Goal: Task Accomplishment & Management: Manage account settings

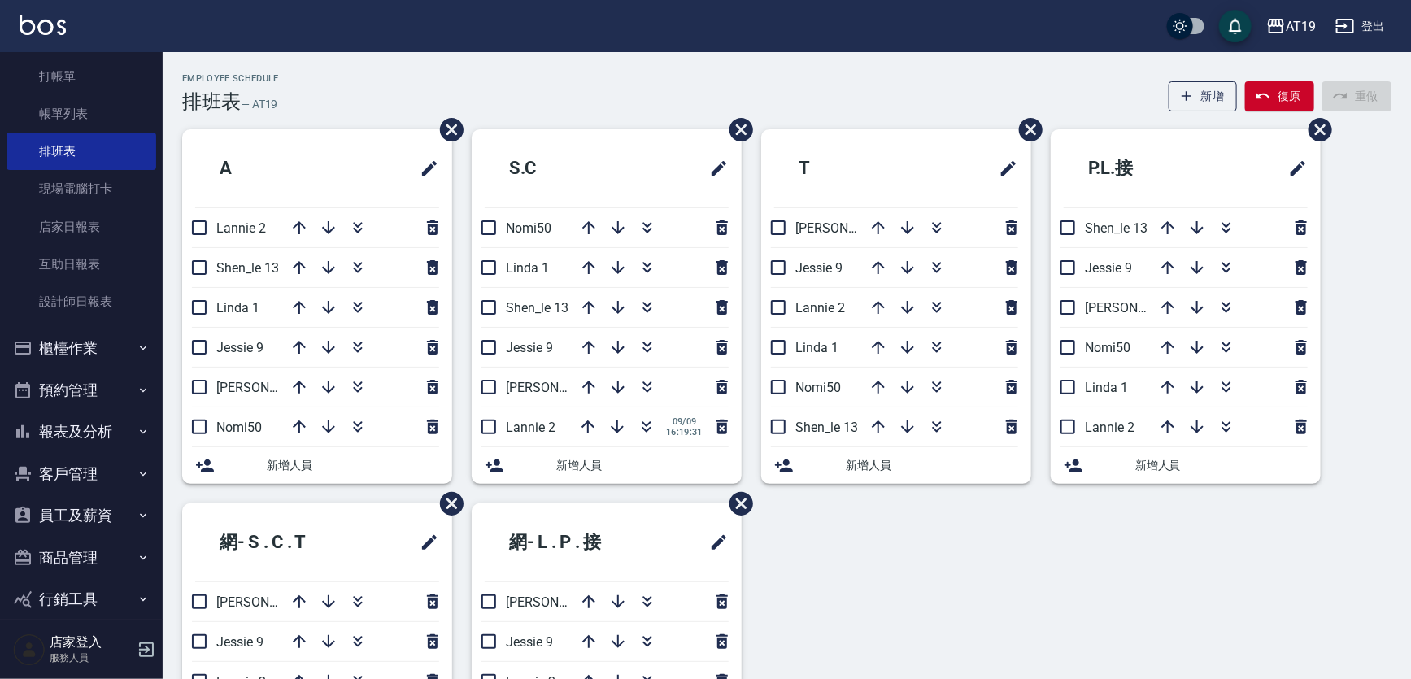
scroll to position [73, 0]
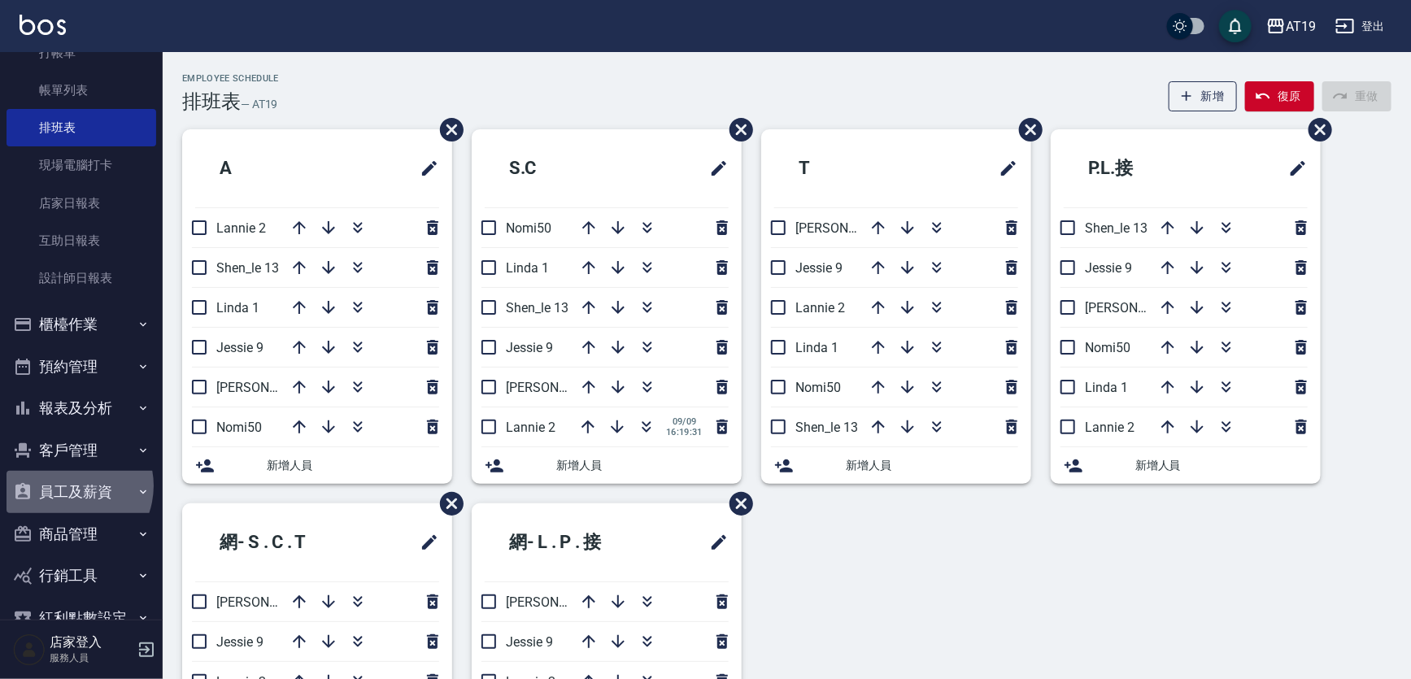
click at [68, 485] on button "員工及薪資" at bounding box center [82, 492] width 150 height 42
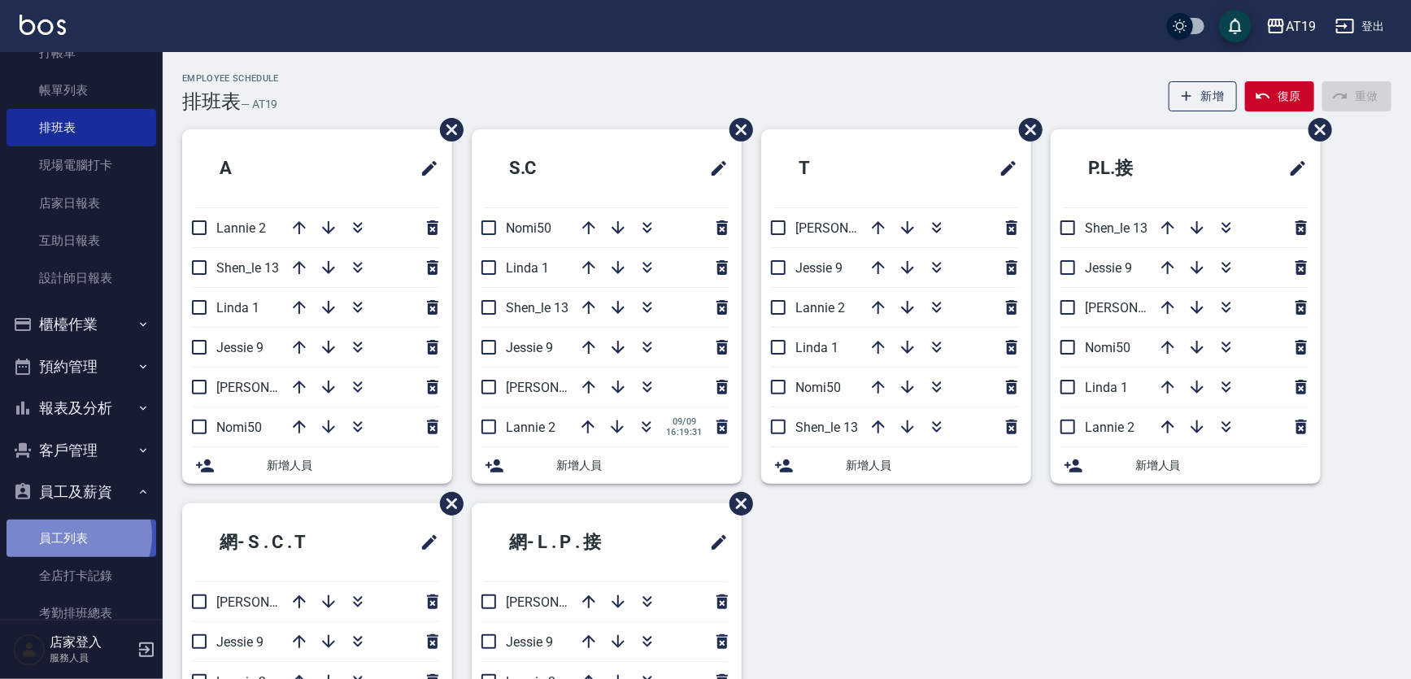
click at [70, 535] on link "員工列表" at bounding box center [82, 537] width 150 height 37
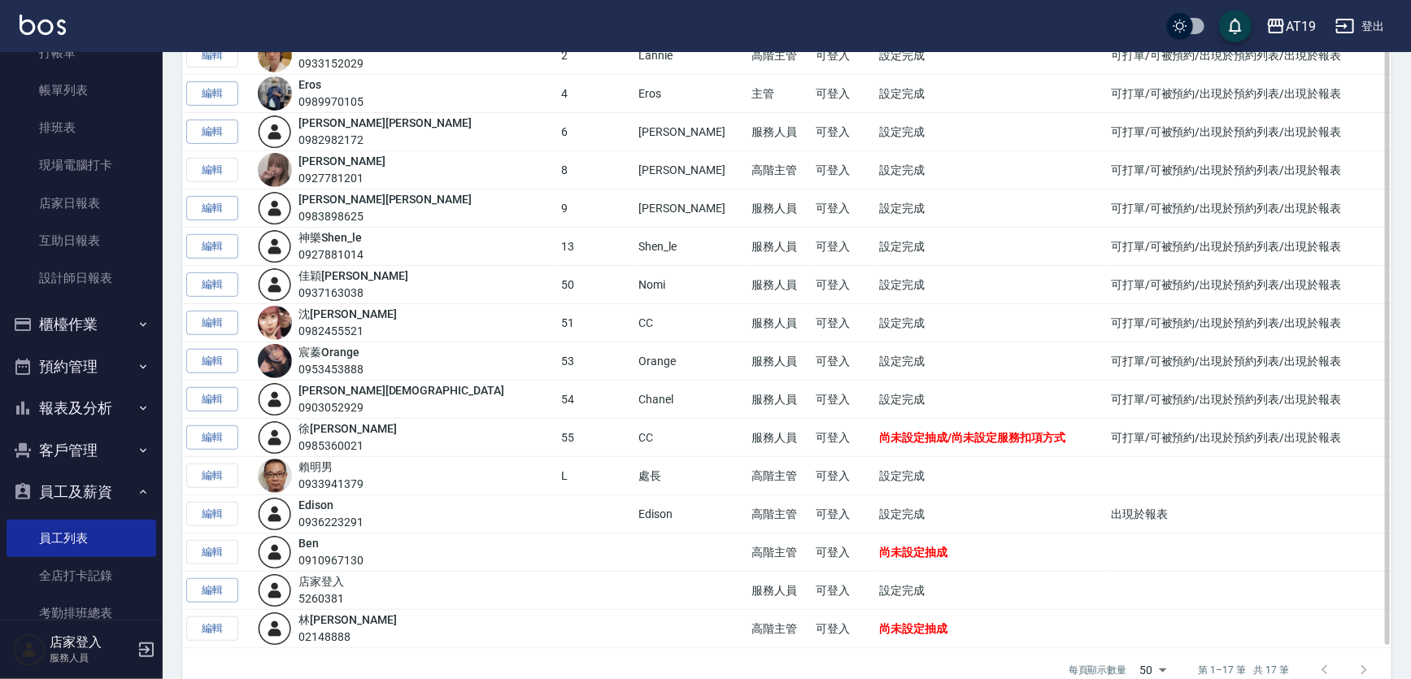
scroll to position [241, 0]
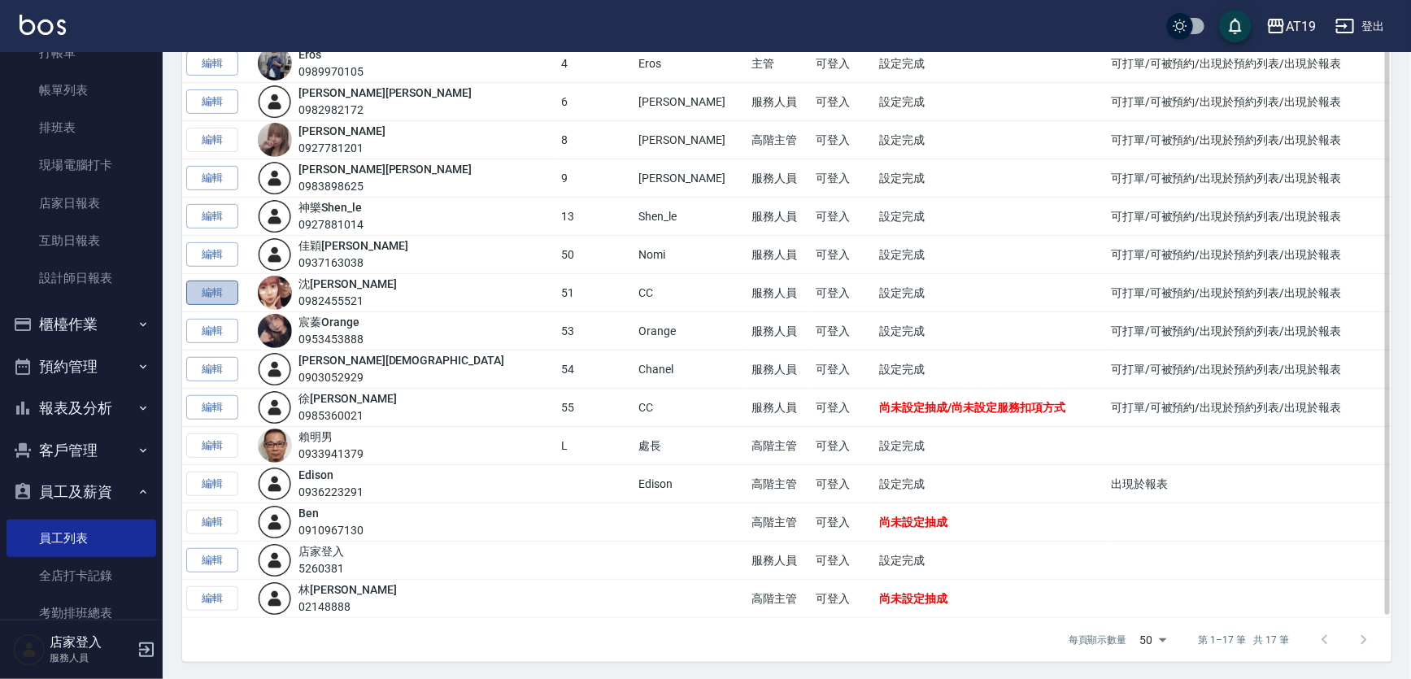
click at [214, 289] on link "編輯" at bounding box center [212, 292] width 52 height 25
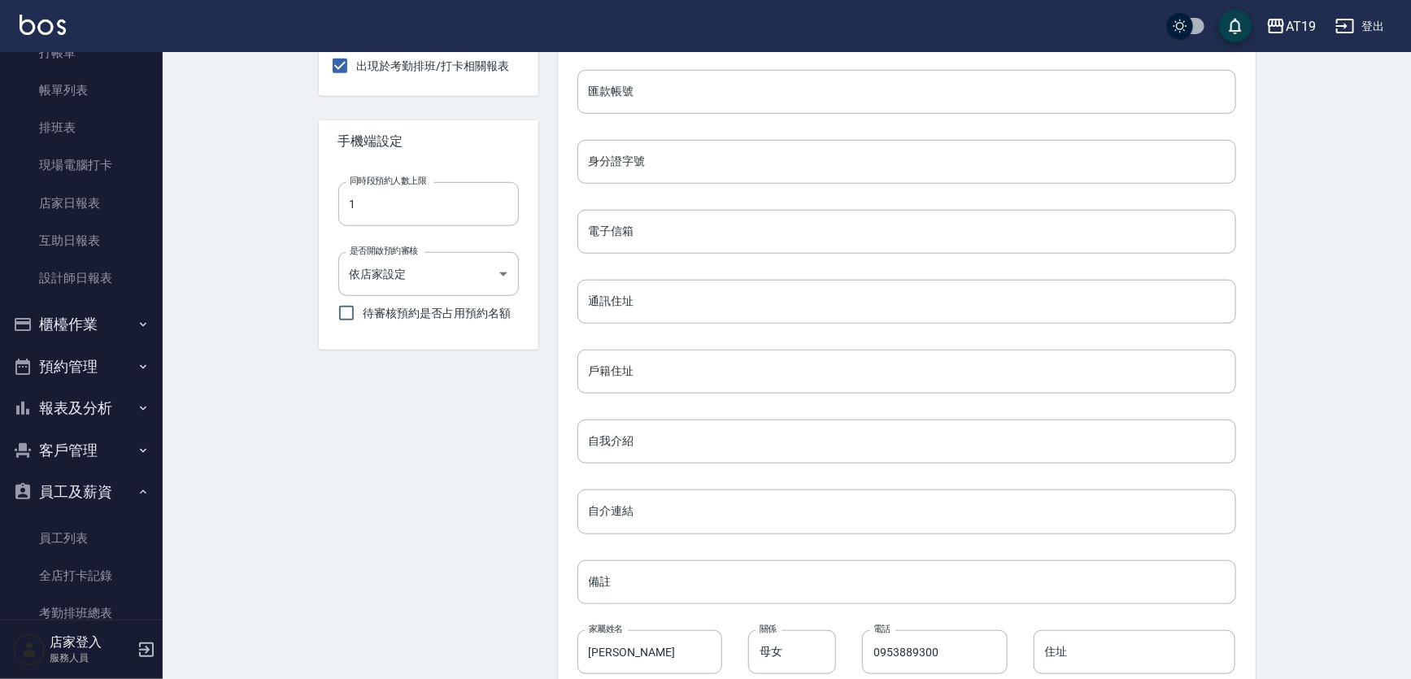
scroll to position [617, 0]
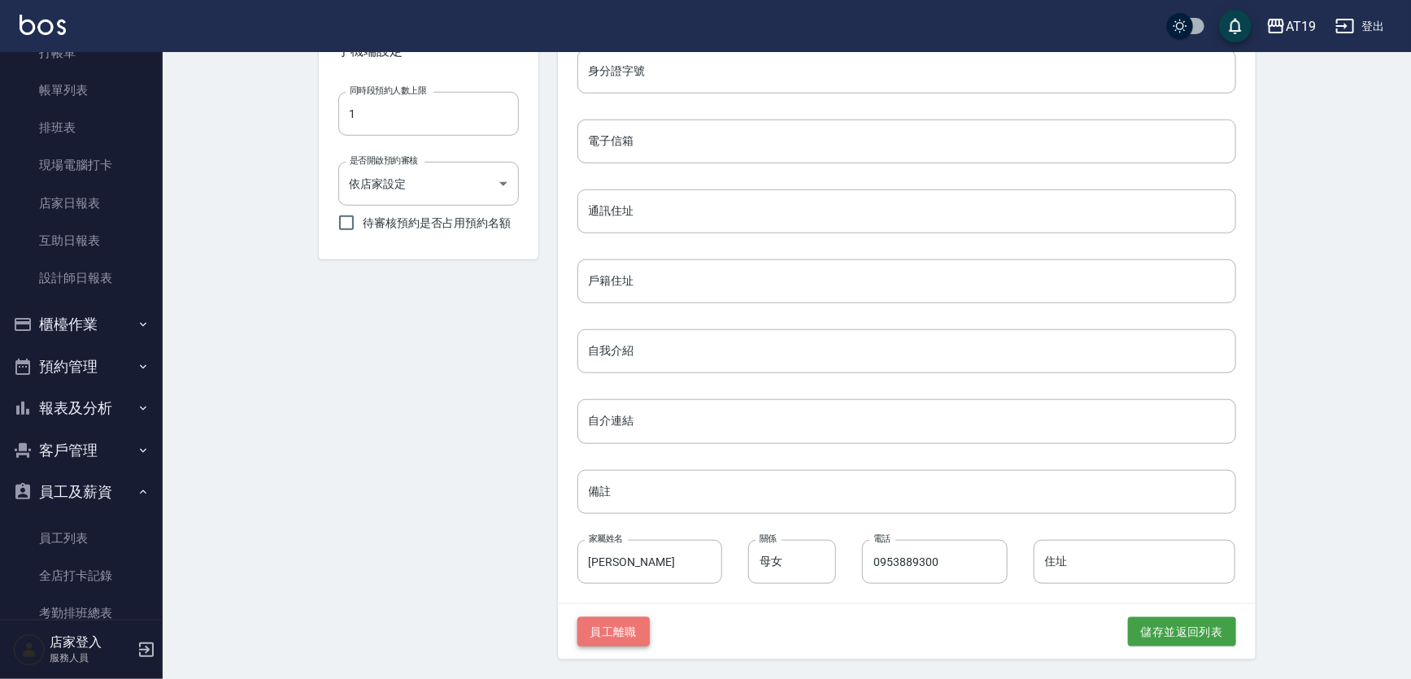
click at [632, 637] on button "員工離職" at bounding box center [613, 632] width 73 height 30
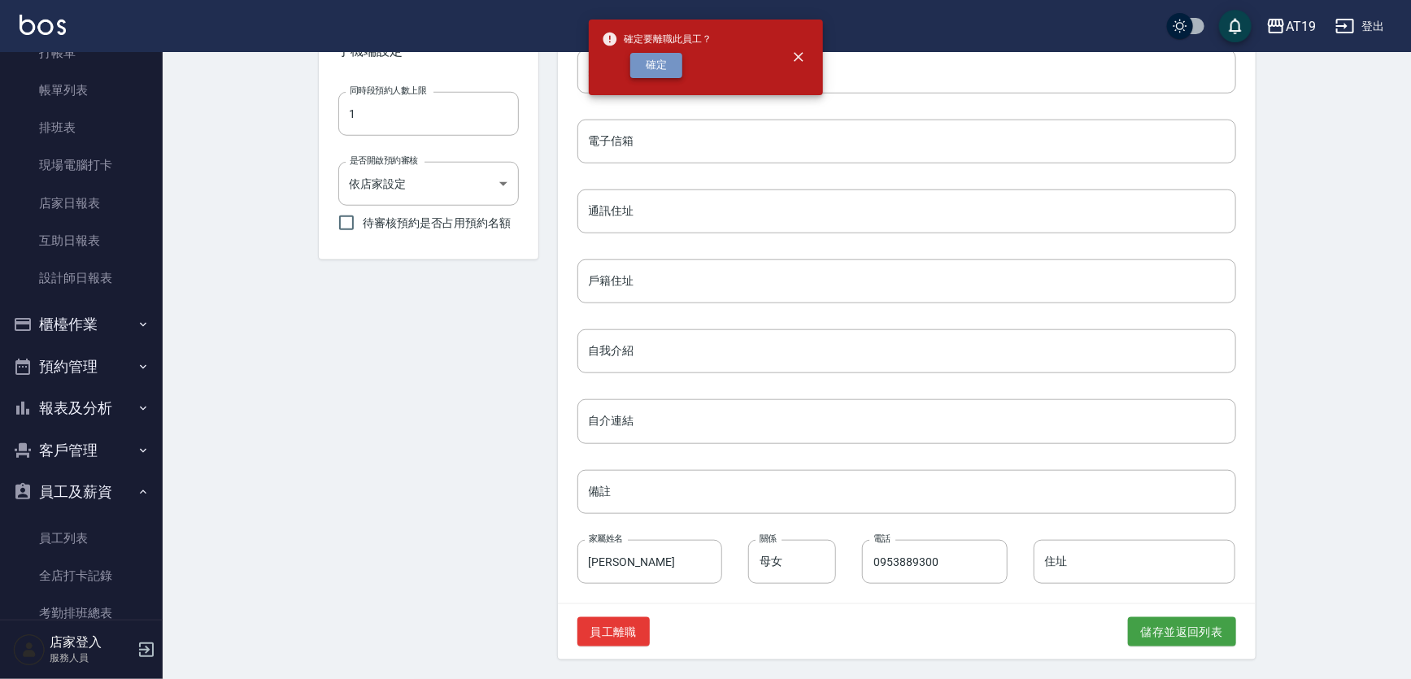
click at [646, 73] on button "確定" at bounding box center [656, 65] width 52 height 25
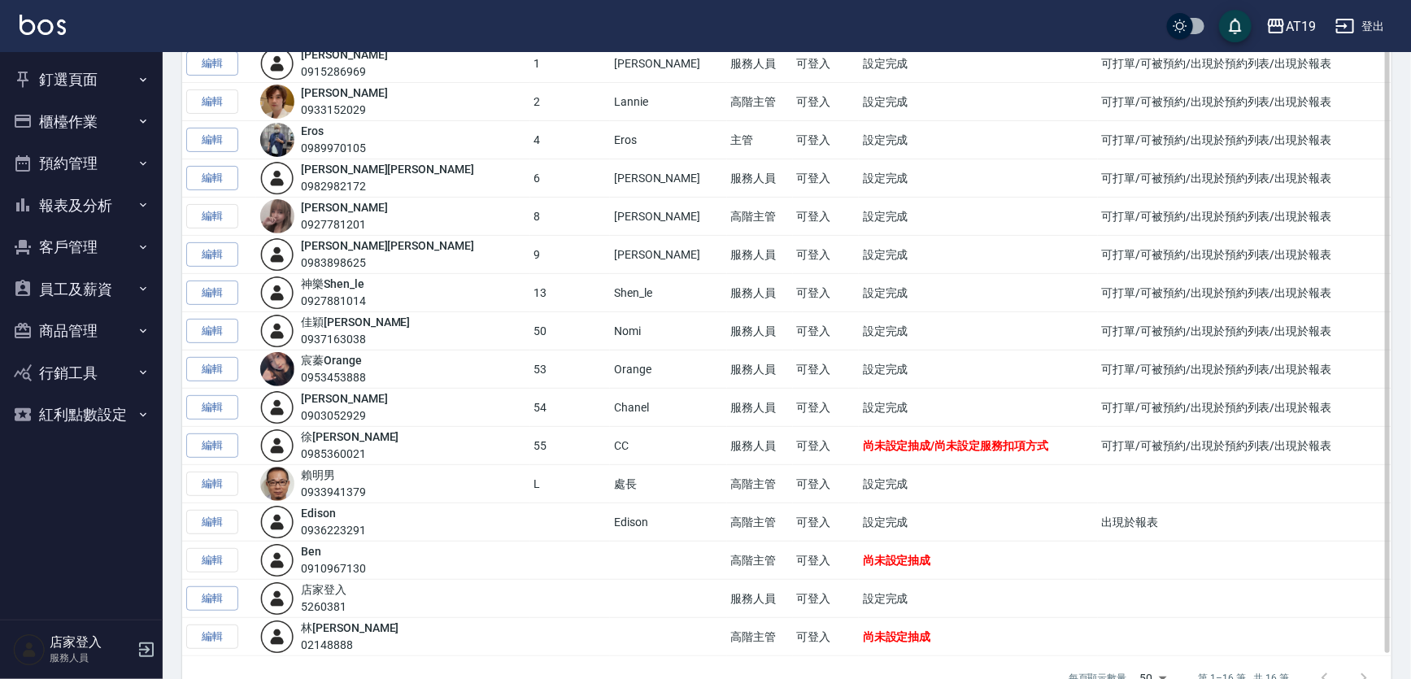
scroll to position [129, 0]
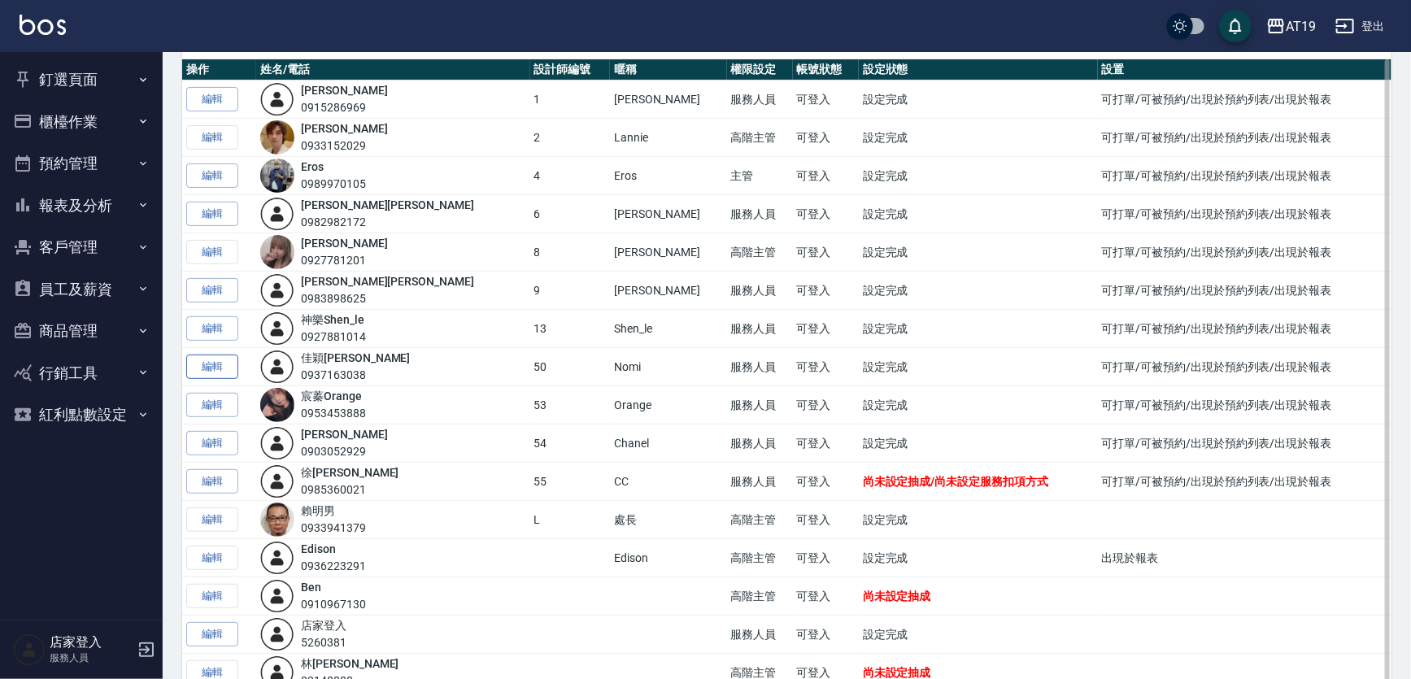
click at [208, 365] on link "編輯" at bounding box center [212, 366] width 52 height 25
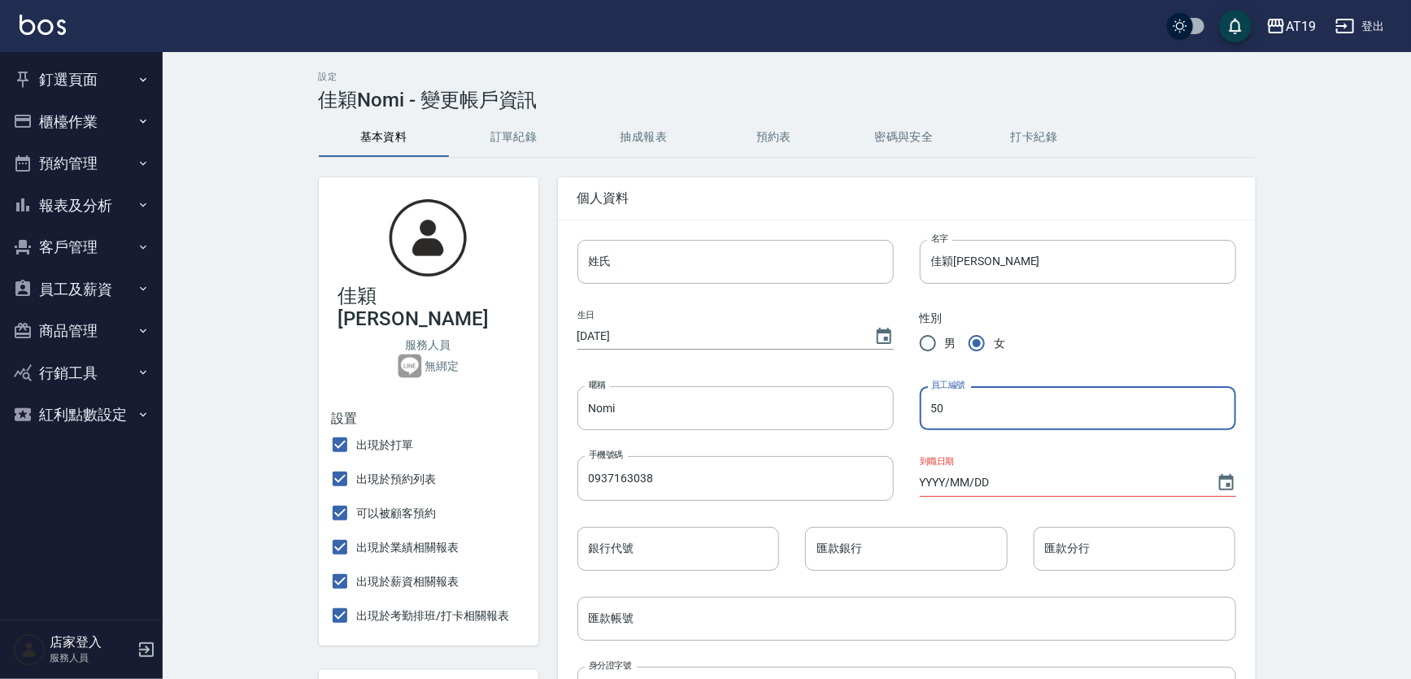
drag, startPoint x: 945, startPoint y: 412, endPoint x: 928, endPoint y: 414, distance: 16.3
click at [928, 414] on input "50" at bounding box center [1077, 408] width 316 height 44
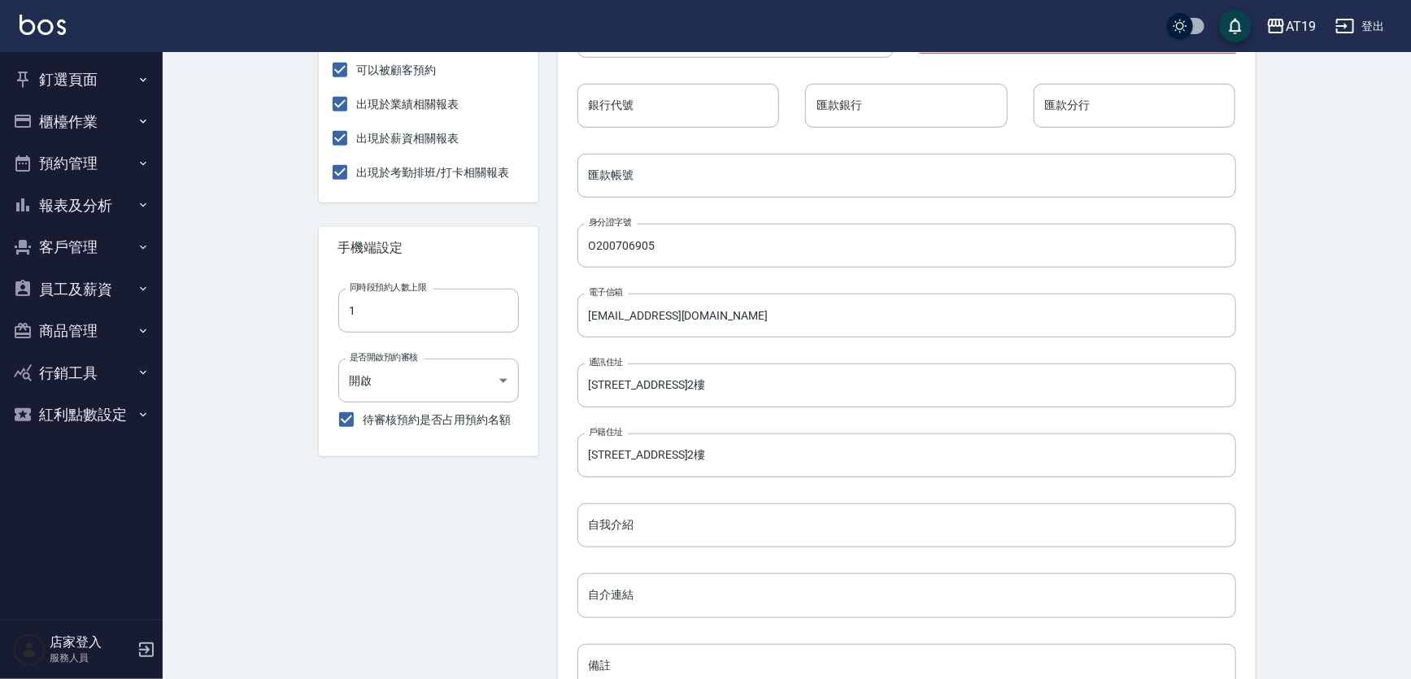
scroll to position [617, 0]
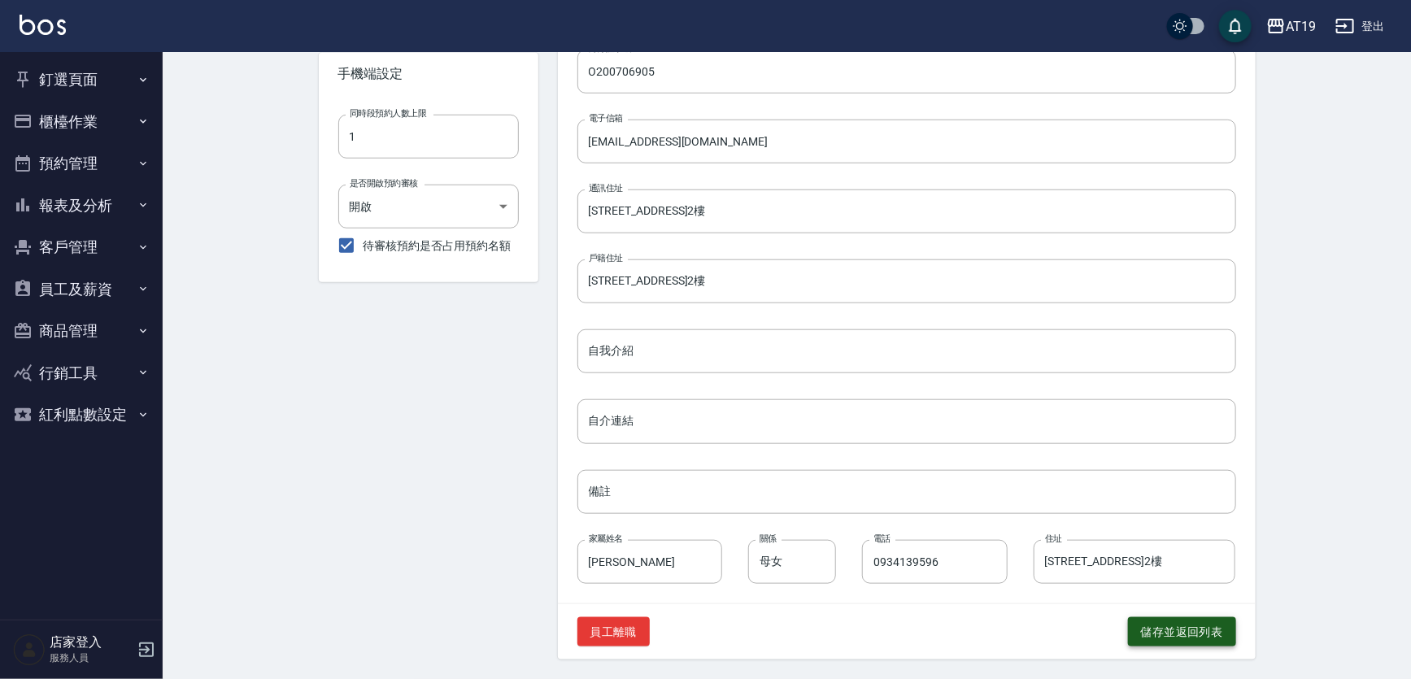
type input "10"
click at [1198, 634] on button "儲存並返回列表" at bounding box center [1182, 632] width 108 height 30
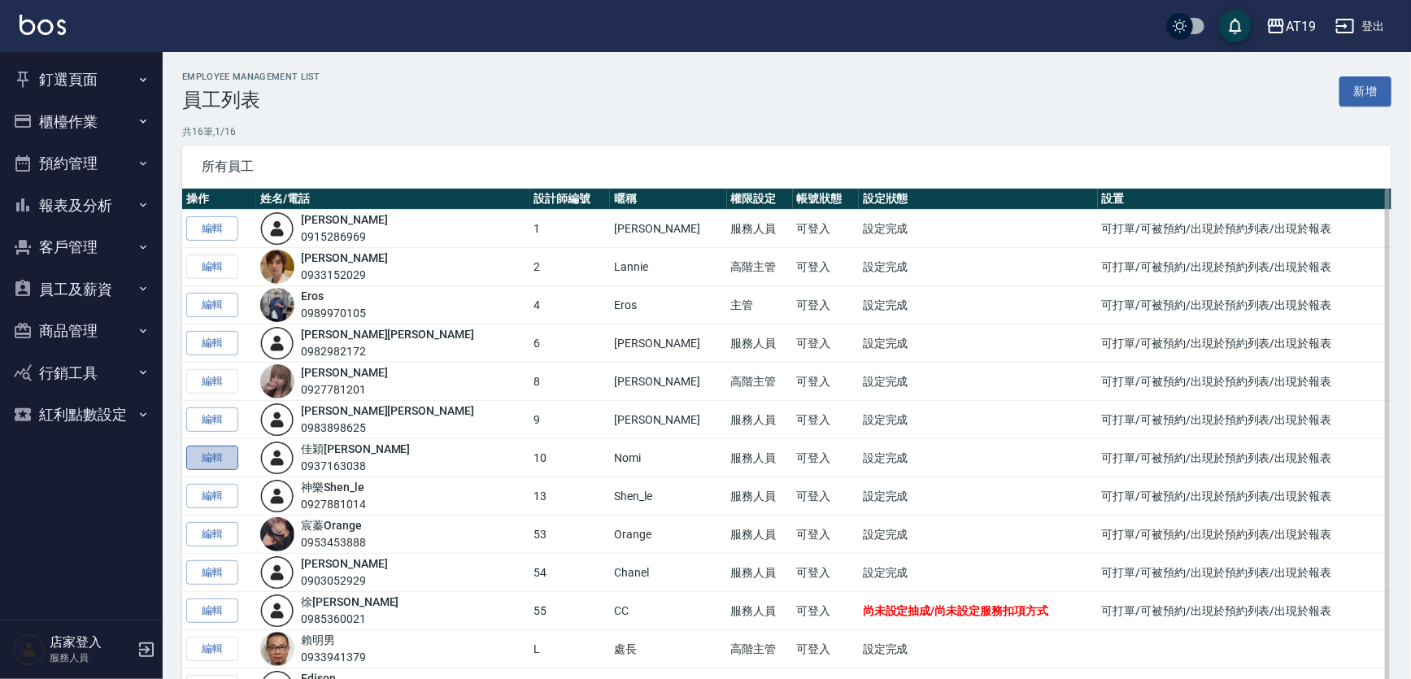
click at [207, 447] on link "編輯" at bounding box center [212, 458] width 52 height 25
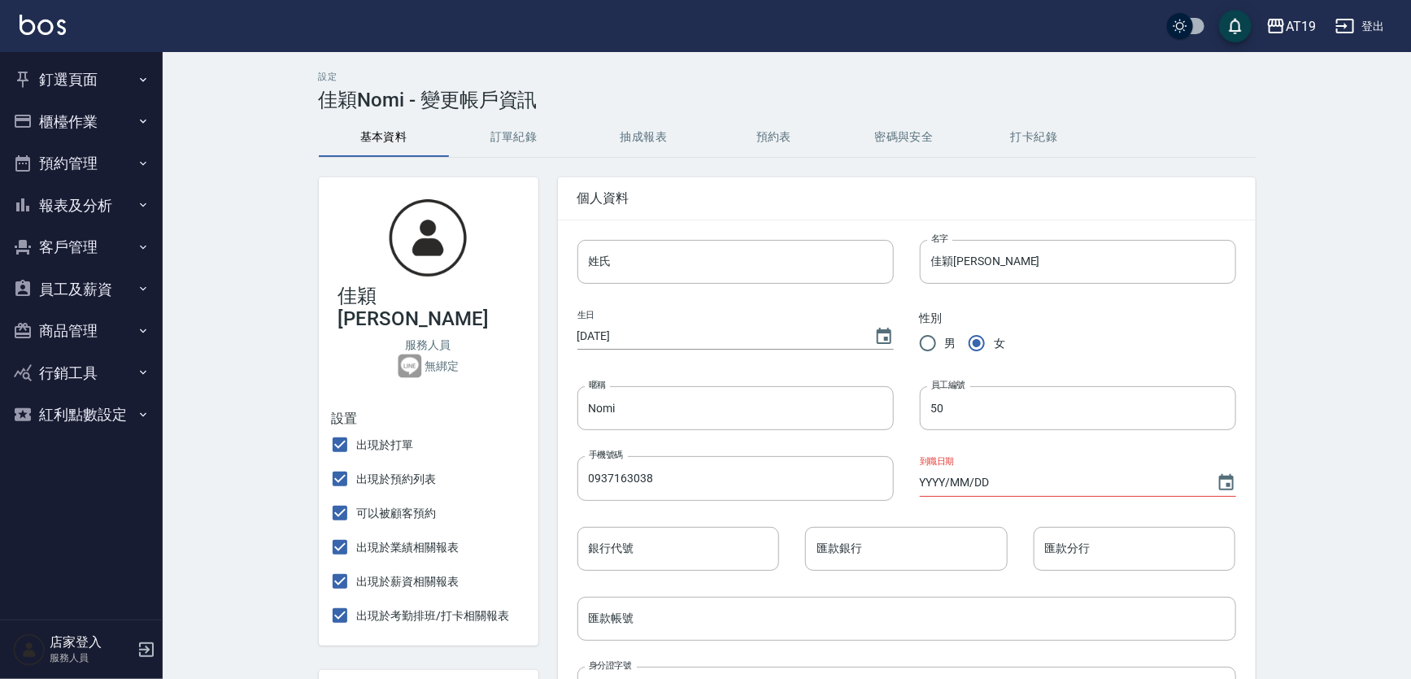
type input "10"
click at [651, 146] on button "抽成報表" at bounding box center [644, 137] width 130 height 39
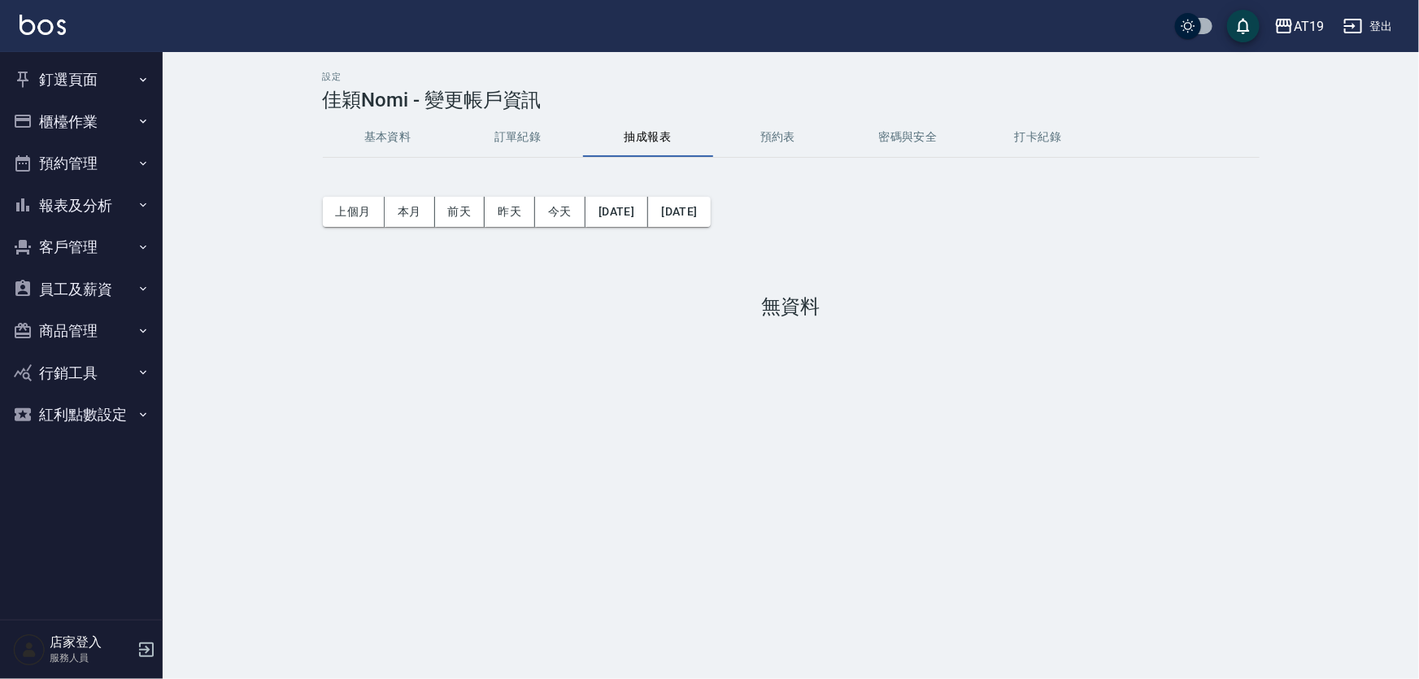
click at [393, 140] on button "基本資料" at bounding box center [388, 137] width 130 height 39
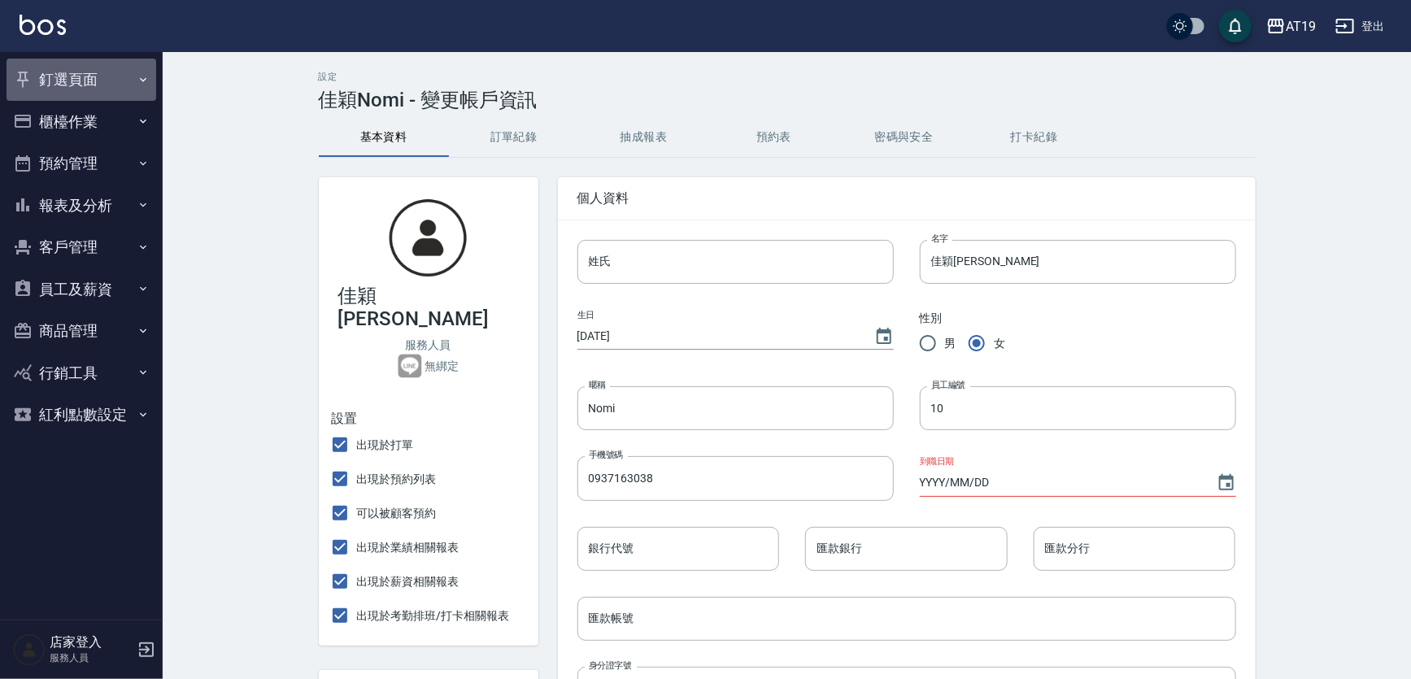
click at [86, 73] on button "釘選頁面" at bounding box center [82, 80] width 150 height 42
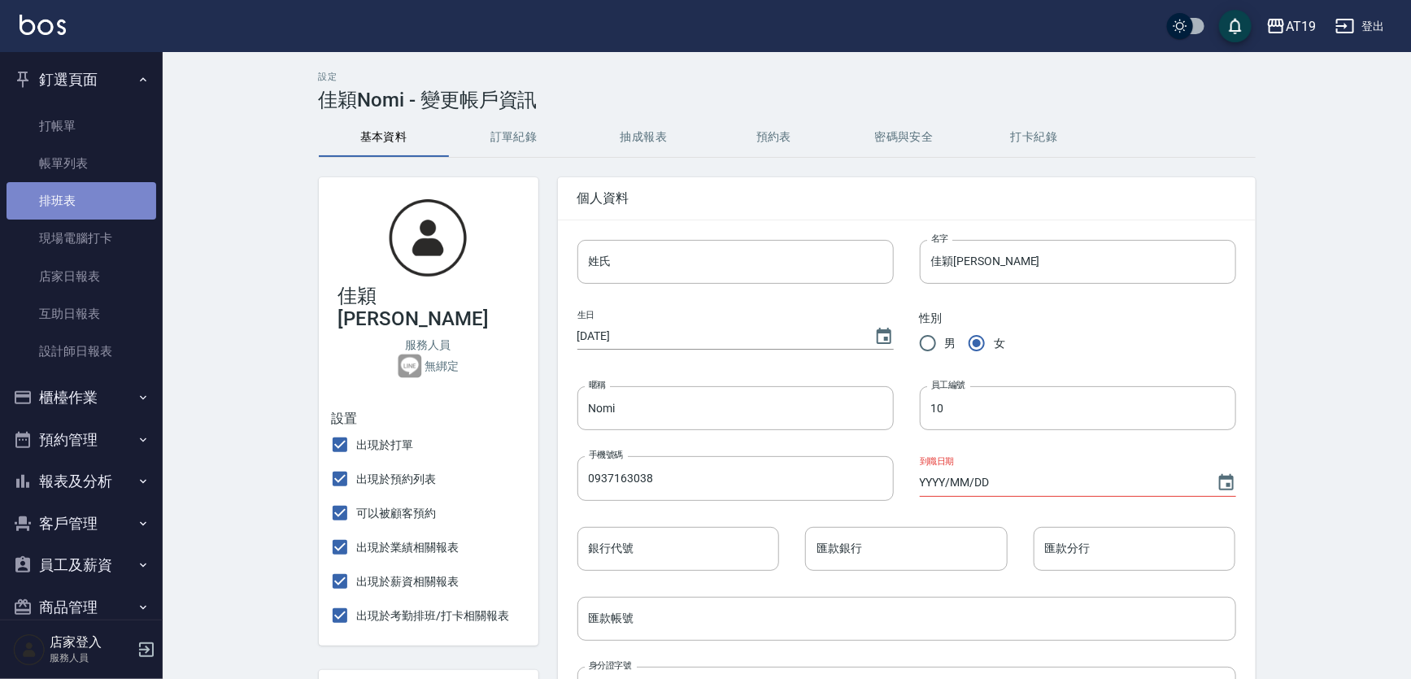
click at [89, 210] on link "排班表" at bounding box center [82, 200] width 150 height 37
